Goal: Task Accomplishment & Management: Manage account settings

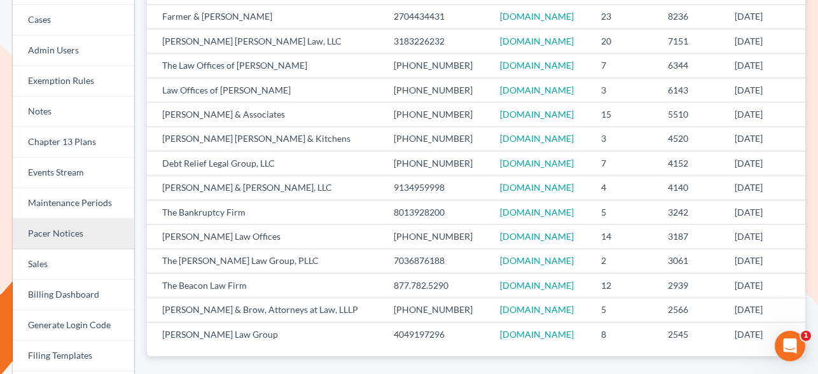
scroll to position [179, 0]
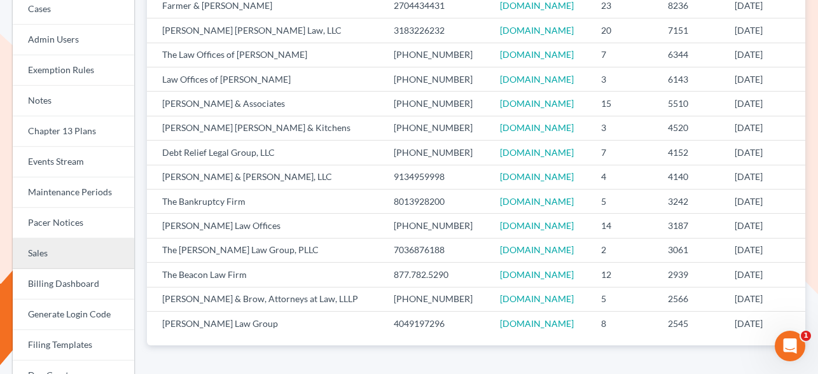
click at [65, 255] on link "Sales" at bounding box center [74, 254] width 122 height 31
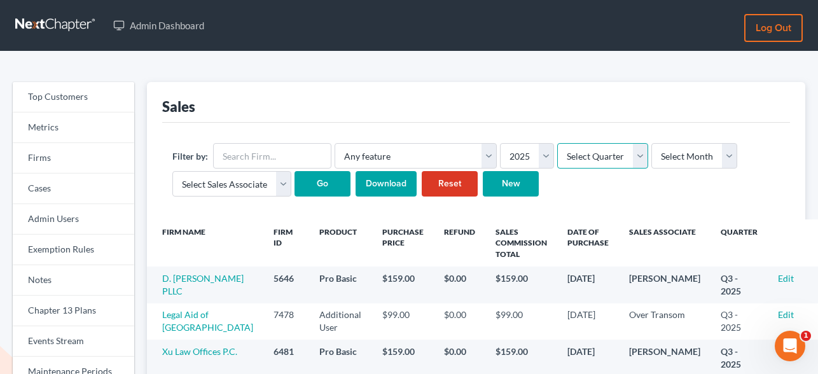
click at [600, 158] on select "Select Quarter Q1 Q2 Q3 Q4" at bounding box center [602, 155] width 91 height 25
click at [671, 158] on select "Select Month January February March April May June July August September Octobe…" at bounding box center [694, 155] width 86 height 25
select select "9"
click at [651, 143] on select "Select Month January February March April May June July August September Octobe…" at bounding box center [694, 155] width 86 height 25
click at [331, 189] on input "Go" at bounding box center [323, 183] width 56 height 25
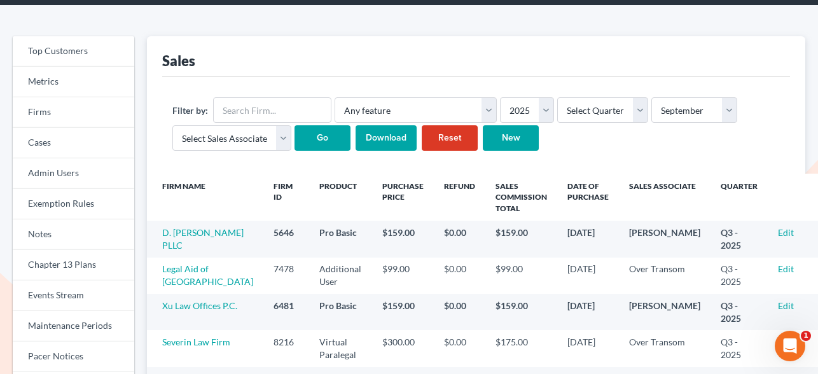
scroll to position [57, 0]
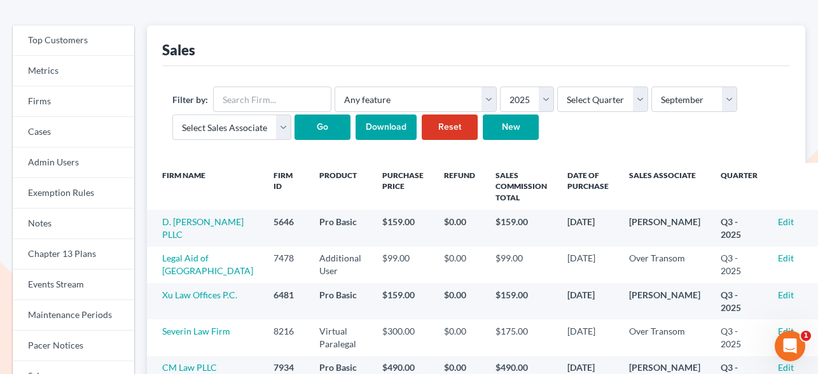
click at [389, 128] on input "Download" at bounding box center [386, 127] width 61 height 25
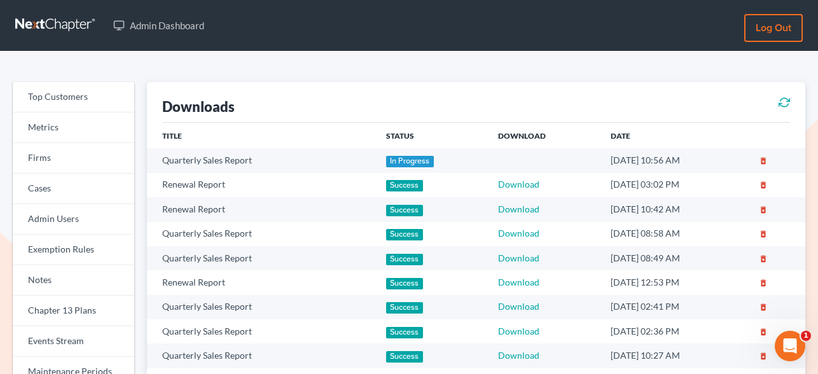
click at [784, 102] on icon at bounding box center [784, 102] width 11 height 15
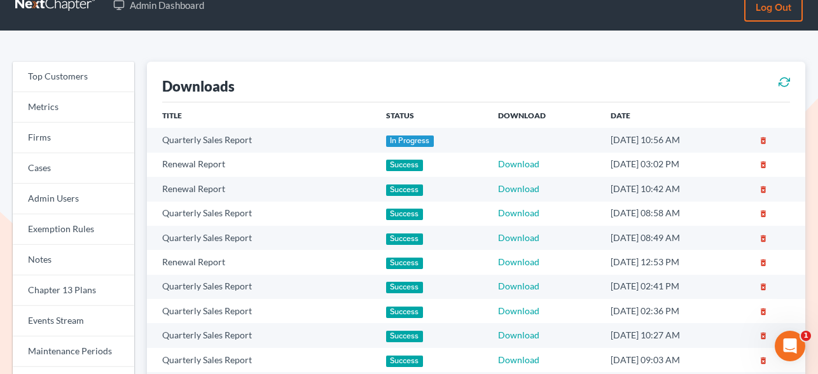
click at [784, 85] on icon at bounding box center [784, 81] width 11 height 15
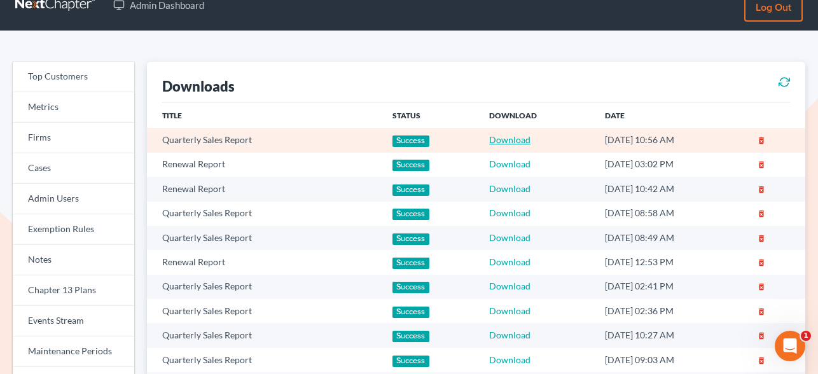
click at [502, 137] on link "Download" at bounding box center [509, 139] width 41 height 11
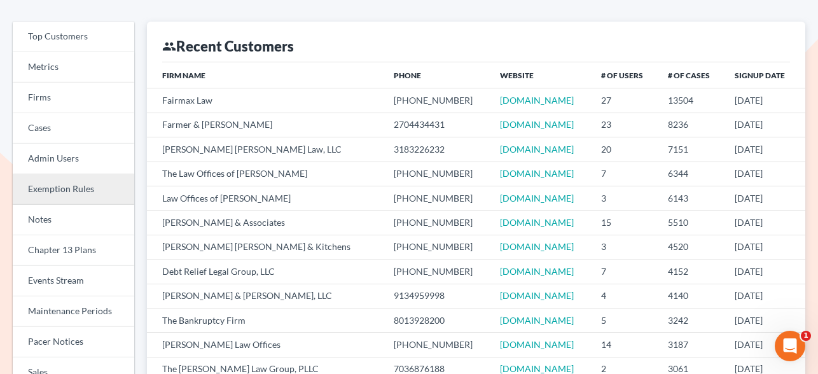
scroll to position [62, 0]
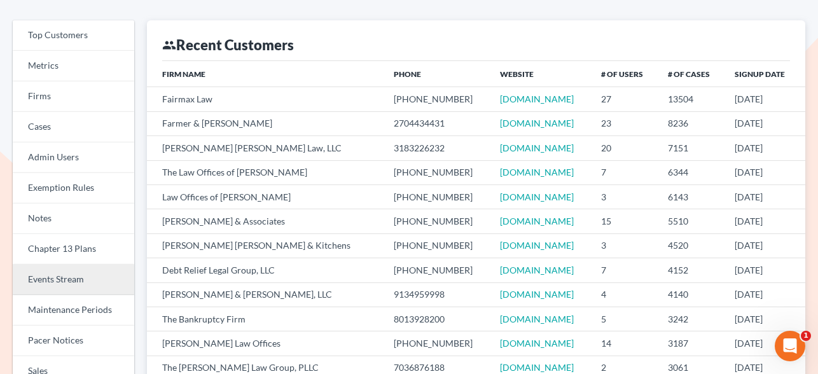
click at [74, 269] on link "Events Stream" at bounding box center [74, 280] width 122 height 31
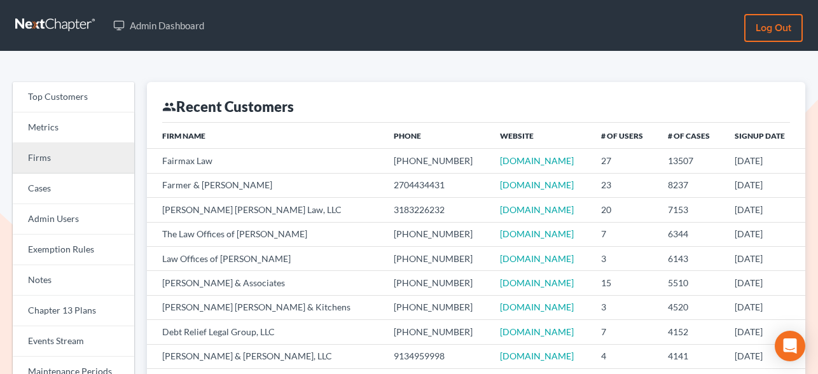
click at [51, 156] on link "Firms" at bounding box center [74, 158] width 122 height 31
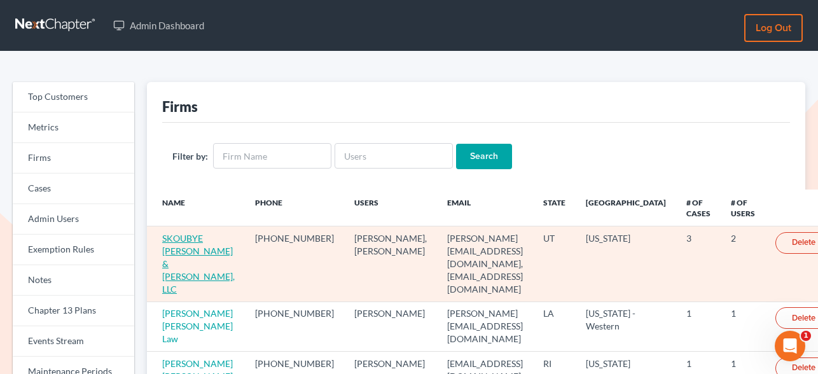
click at [205, 250] on link "SKOUBYE [PERSON_NAME] & [PERSON_NAME], LLC" at bounding box center [198, 264] width 73 height 62
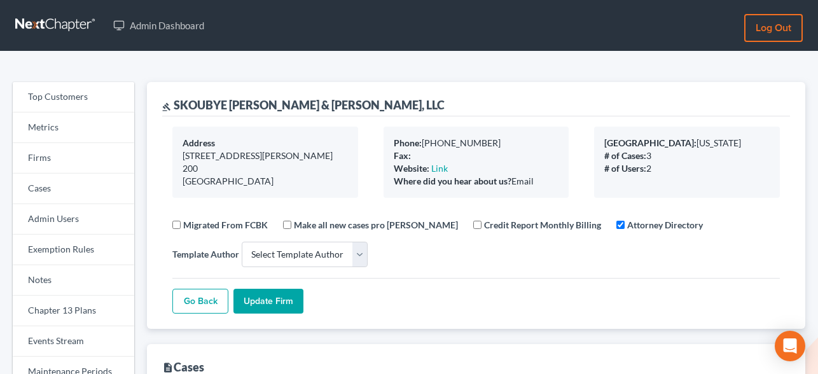
select select
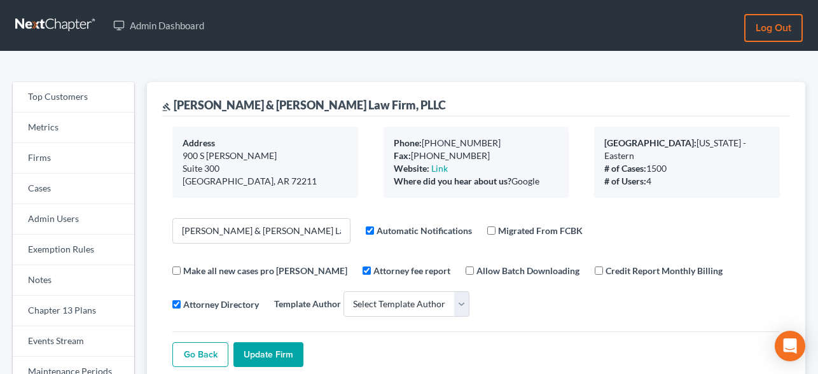
select select
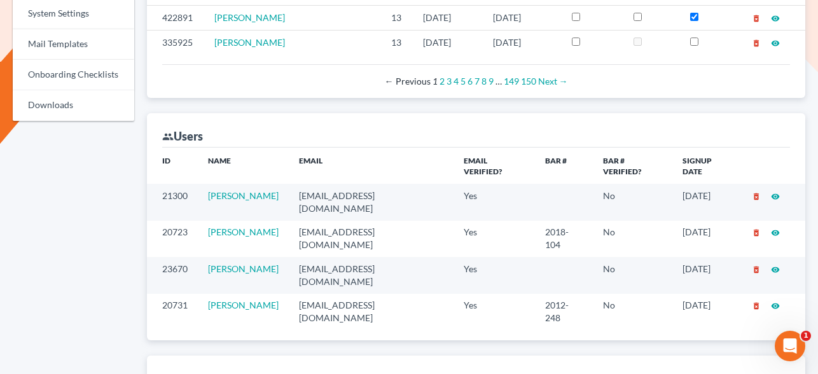
scroll to position [706, 0]
